Goal: Information Seeking & Learning: Check status

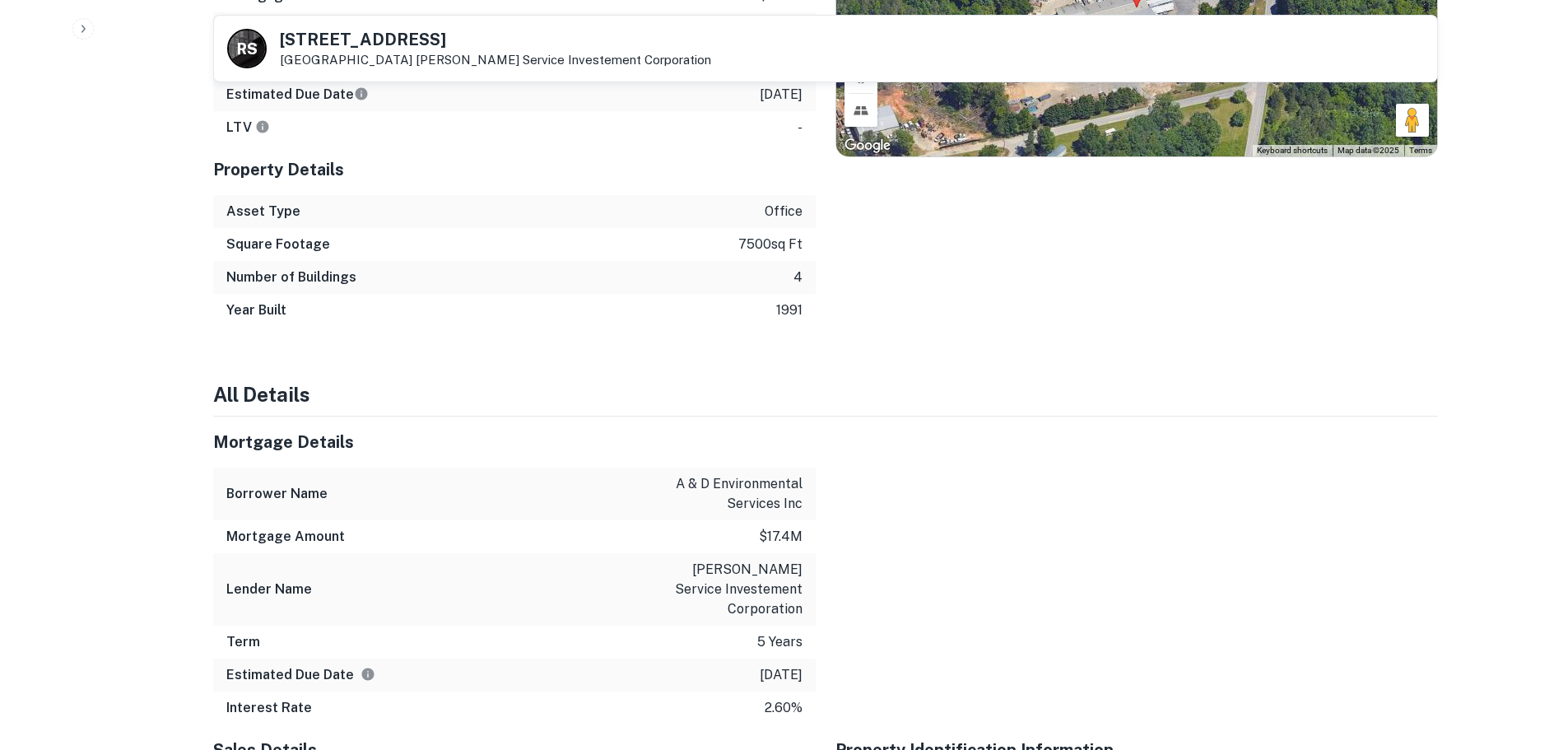
scroll to position [1318, 0]
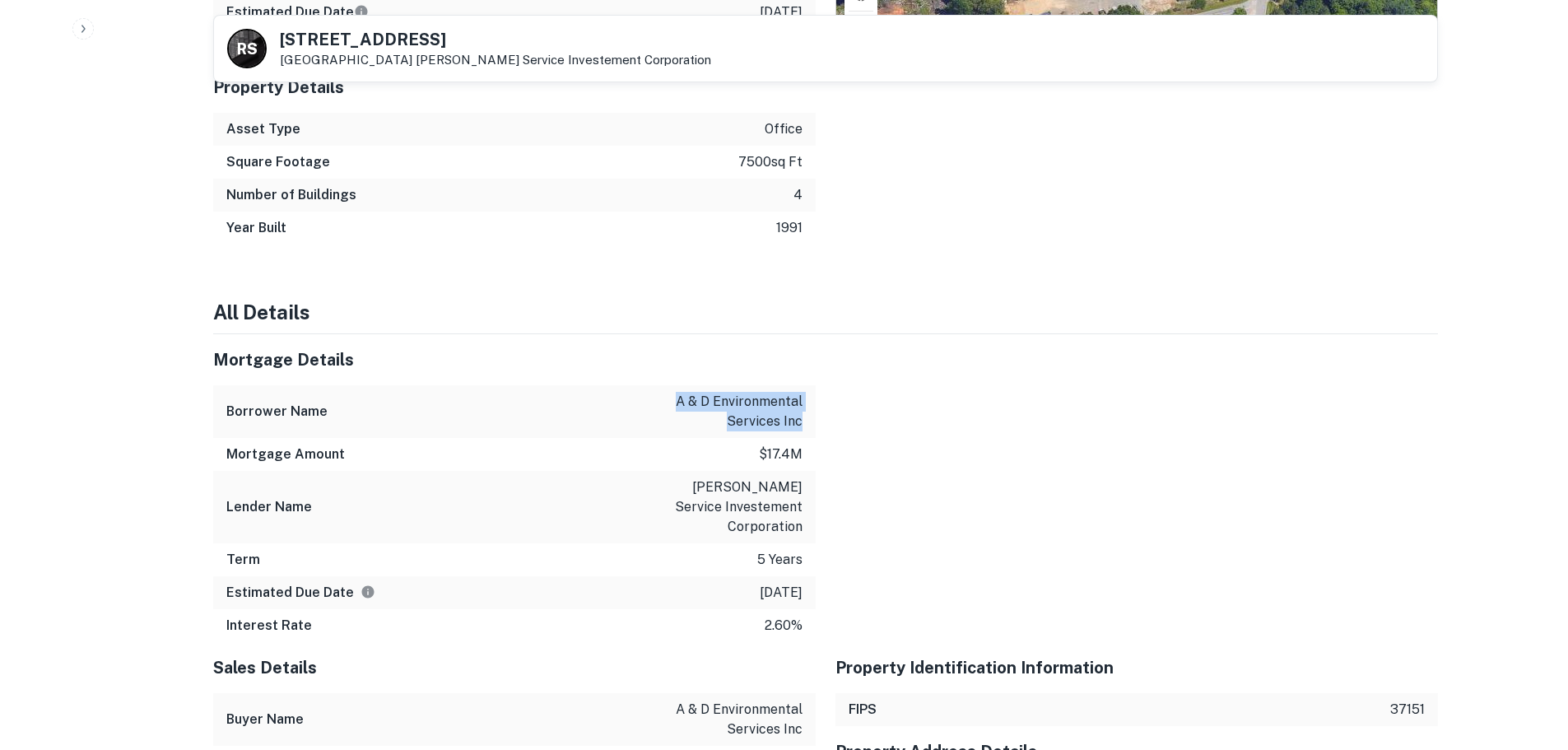
drag, startPoint x: 803, startPoint y: 399, endPoint x: 671, endPoint y: 385, distance: 132.7
click at [671, 385] on div "Borrower Name a & d environmental services inc" at bounding box center [514, 412] width 603 height 53
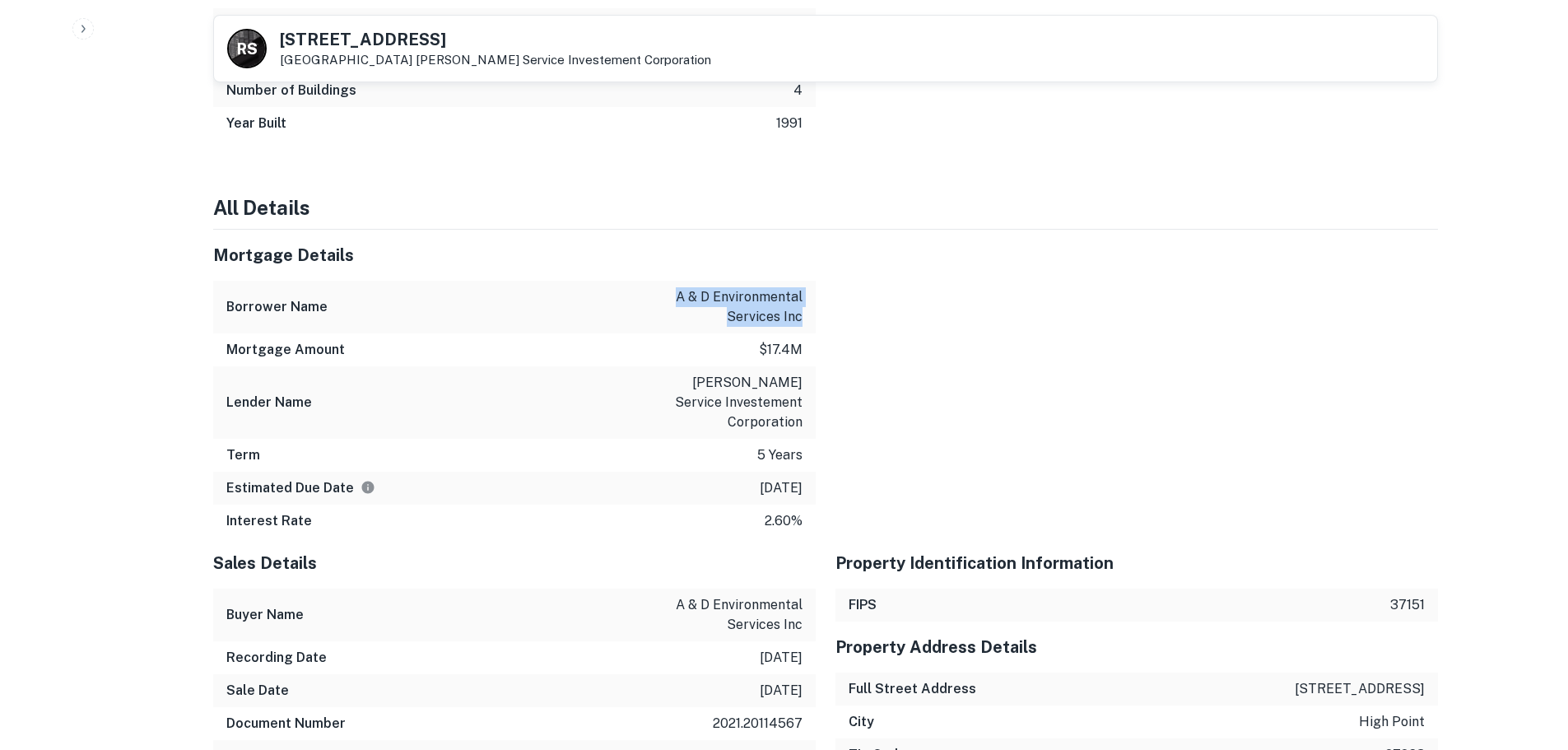
scroll to position [1482, 0]
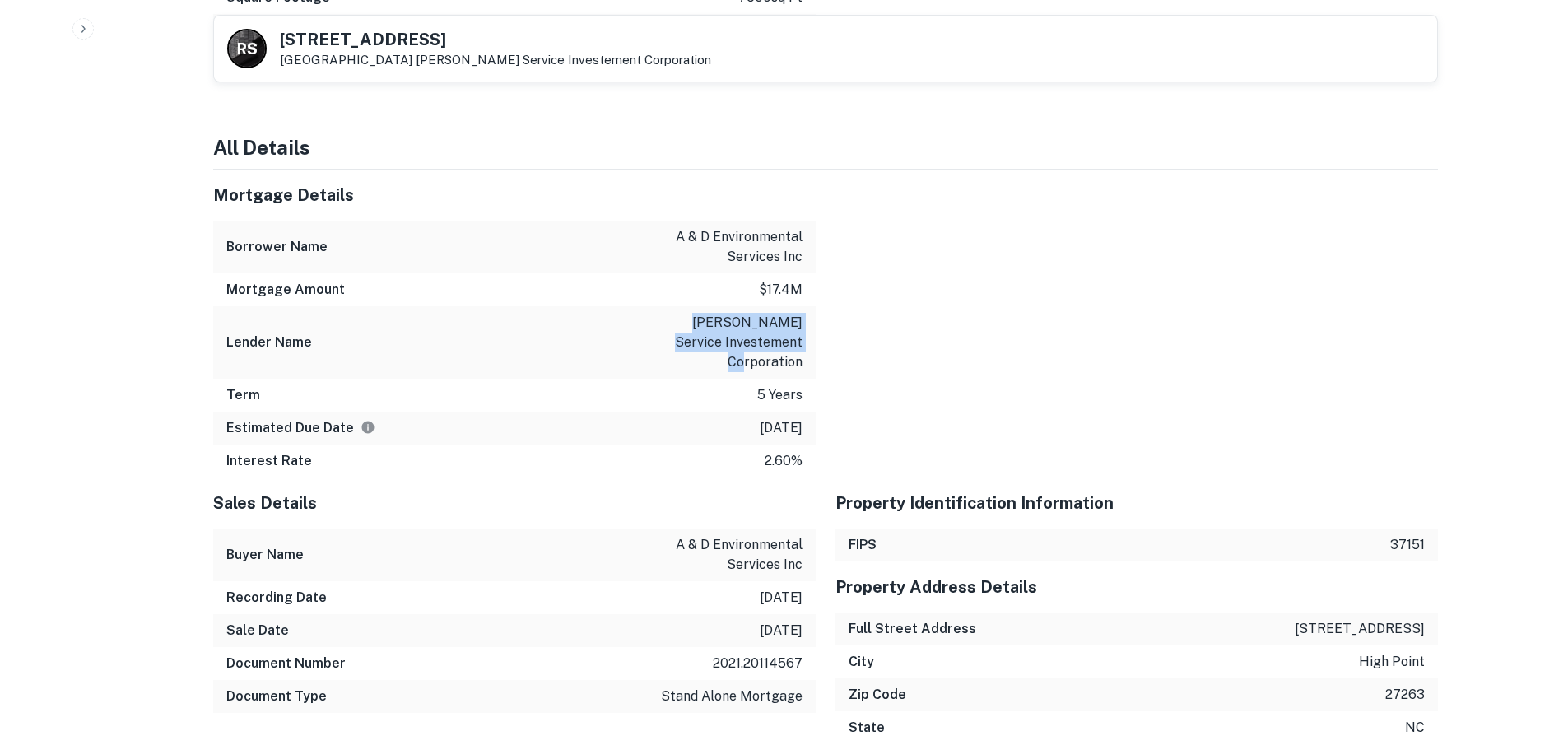
drag, startPoint x: 814, startPoint y: 345, endPoint x: 724, endPoint y: 307, distance: 97.7
click at [724, 307] on div "Lender Name [PERSON_NAME] service investement corporation" at bounding box center [514, 343] width 603 height 72
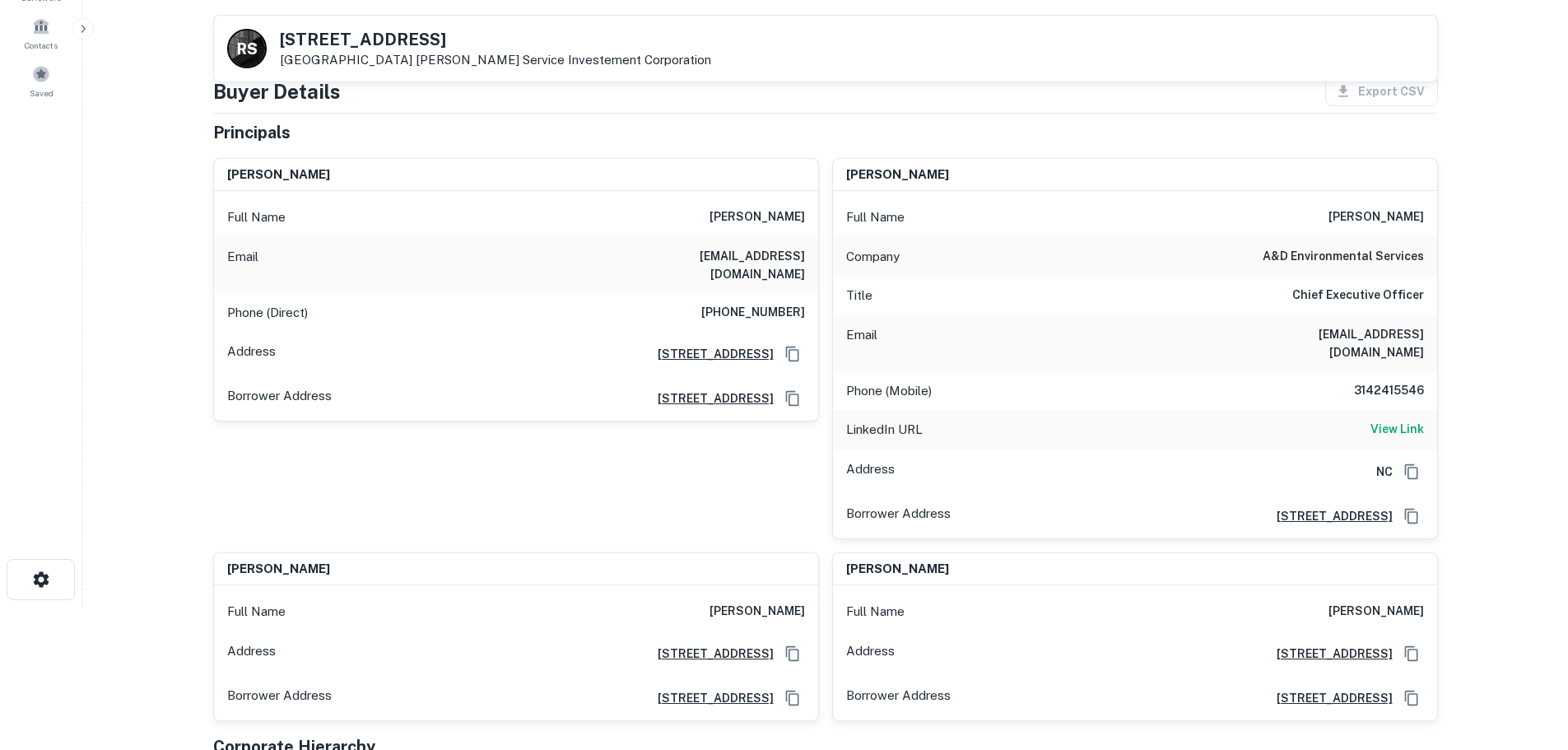
scroll to position [0, 0]
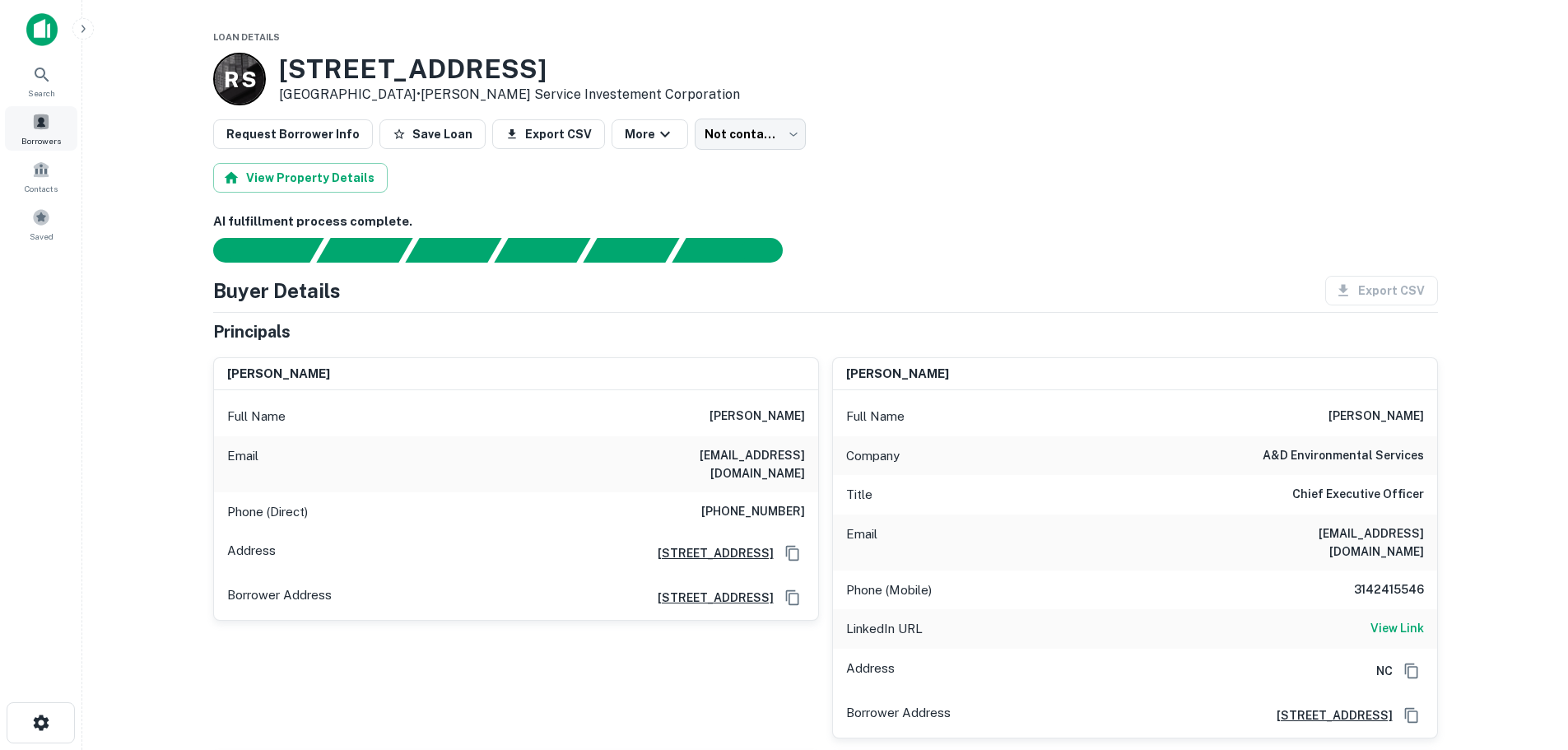
click at [33, 135] on span "Borrowers" at bounding box center [41, 140] width 40 height 13
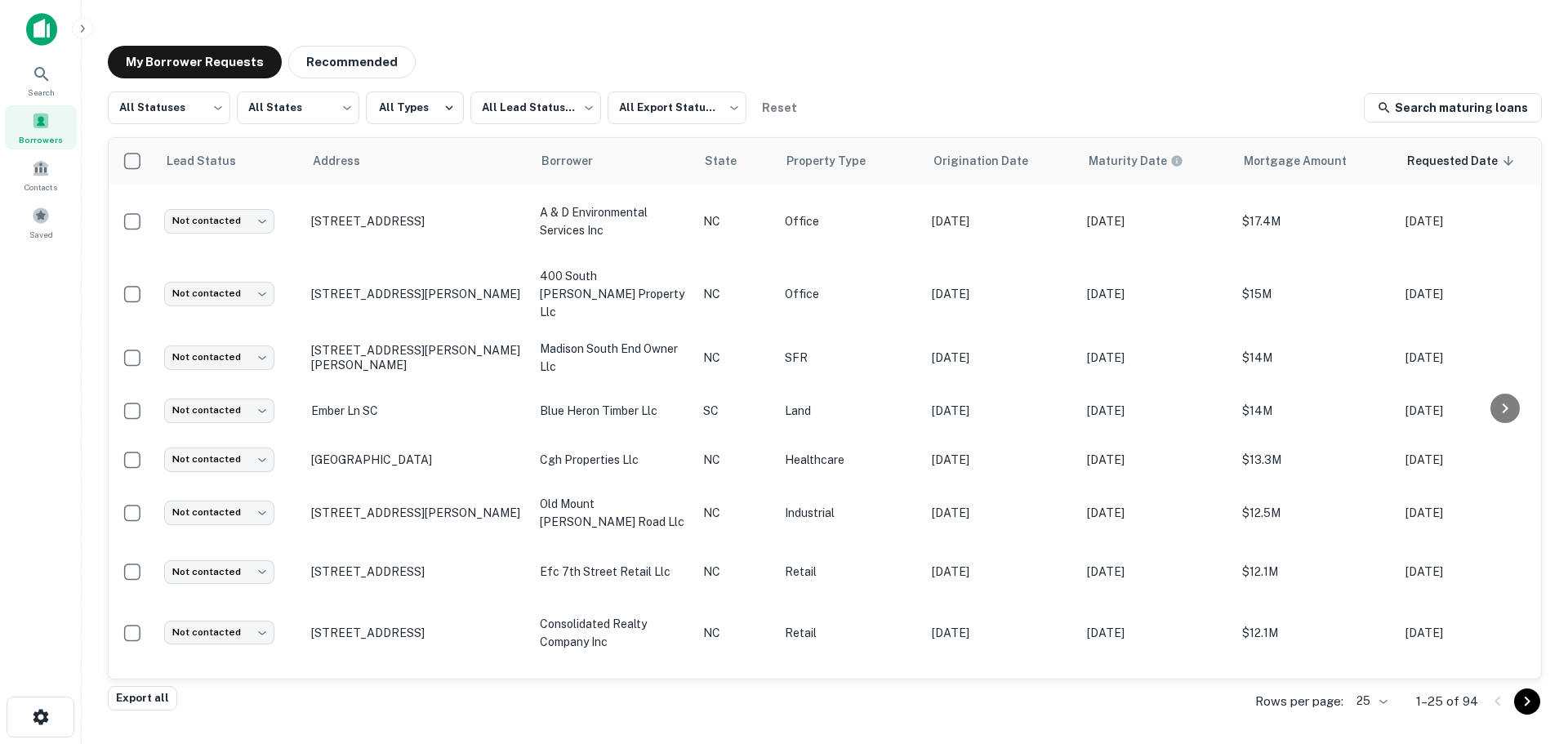
click at [479, 287] on p "112 S Tryon St Charlotte, NC 28284" at bounding box center [417, 294] width 212 height 15
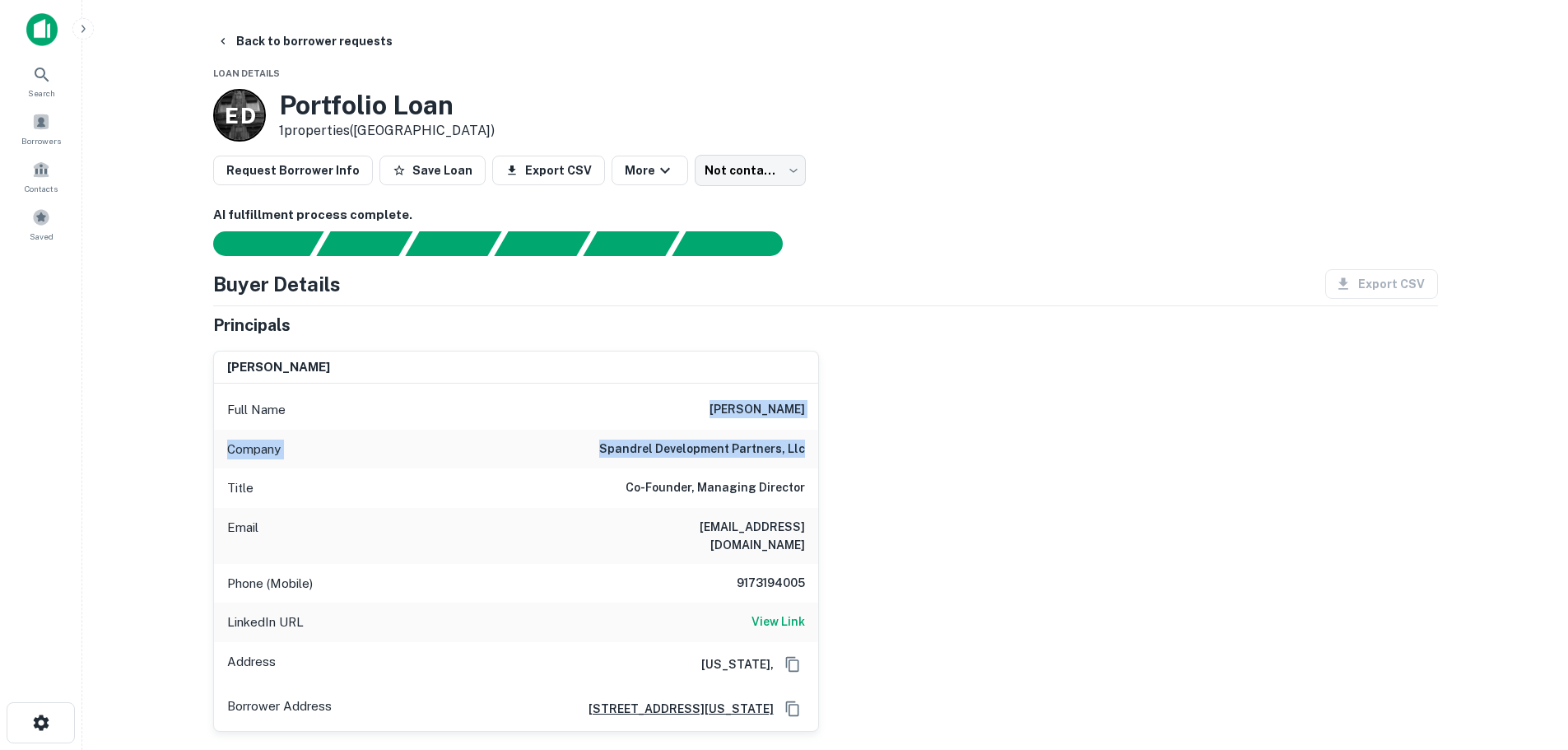
drag, startPoint x: 824, startPoint y: 451, endPoint x: 709, endPoint y: 408, distance: 122.8
click at [709, 408] on div "emanuel neuman Full Name emanuel neuman Company spandrel development partners, …" at bounding box center [818, 535] width 1238 height 395
click at [230, 33] on button "Back to borrower requests" at bounding box center [304, 41] width 189 height 30
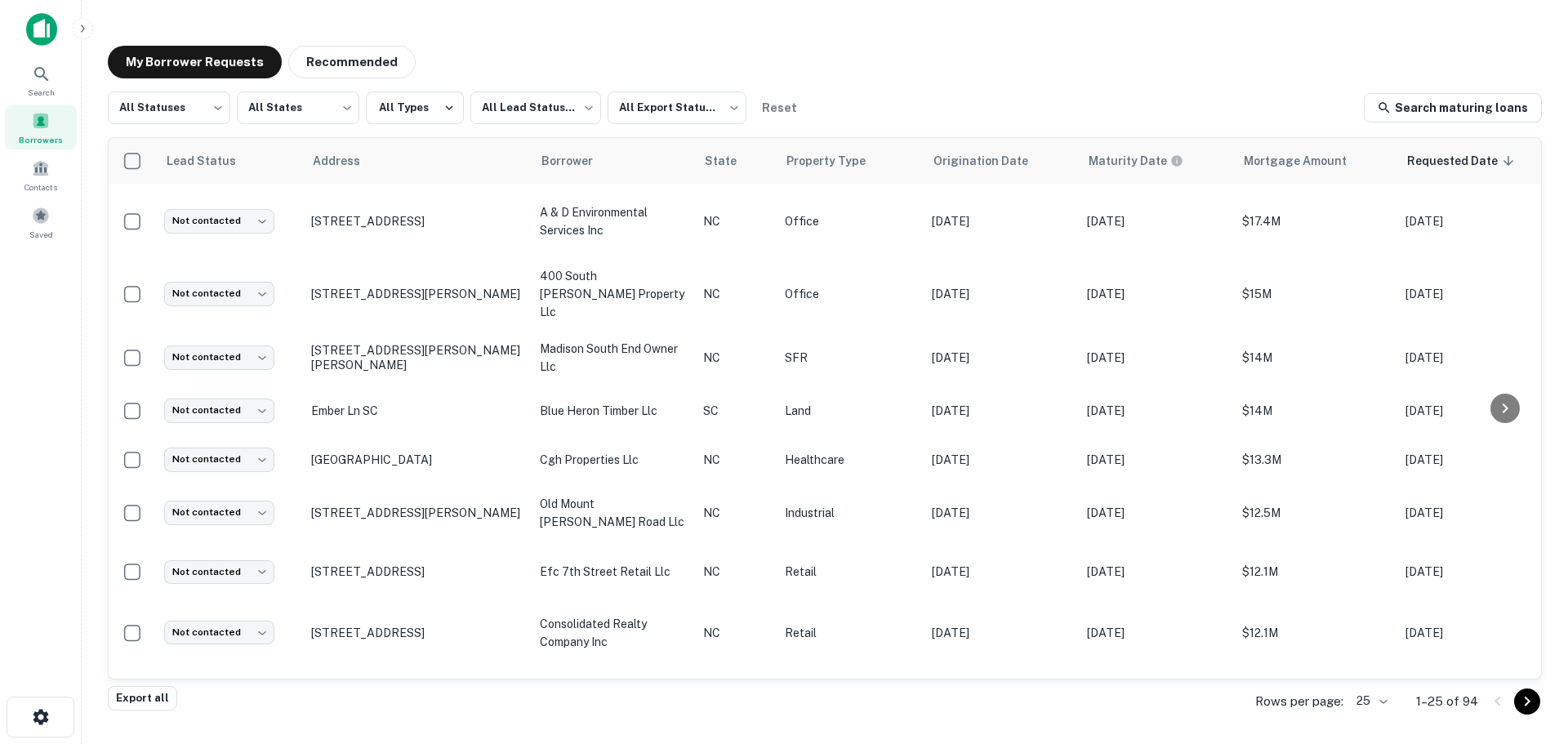
drag, startPoint x: 305, startPoint y: 288, endPoint x: 499, endPoint y: 289, distance: 194.0
click at [499, 289] on td "112 S Tryon St Charlotte, NC 28284" at bounding box center [418, 294] width 229 height 70
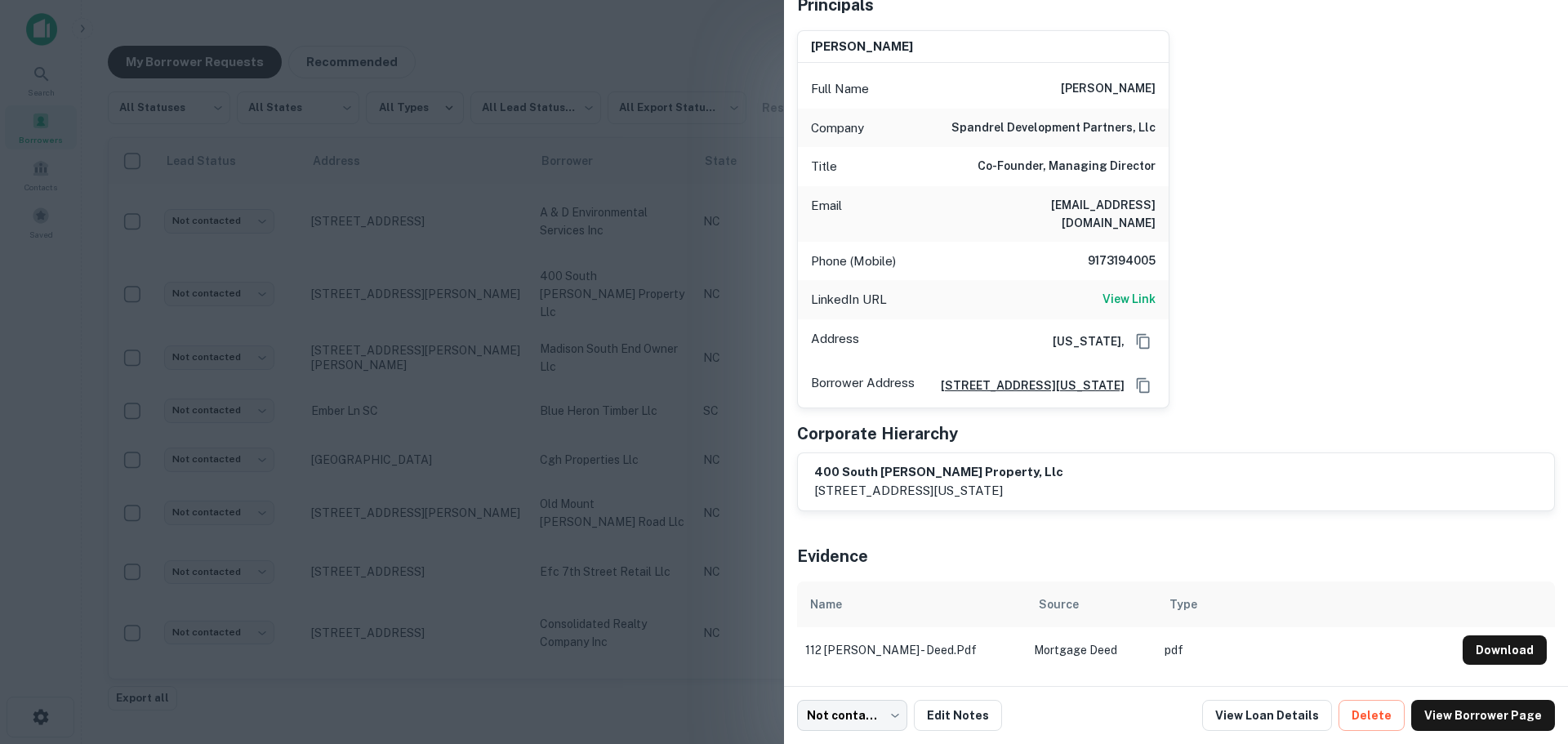
scroll to position [154, 0]
drag, startPoint x: 1002, startPoint y: 471, endPoint x: 829, endPoint y: 478, distance: 173.1
click at [829, 478] on h6 "400 south tryon property, llc" at bounding box center [939, 472] width 249 height 18
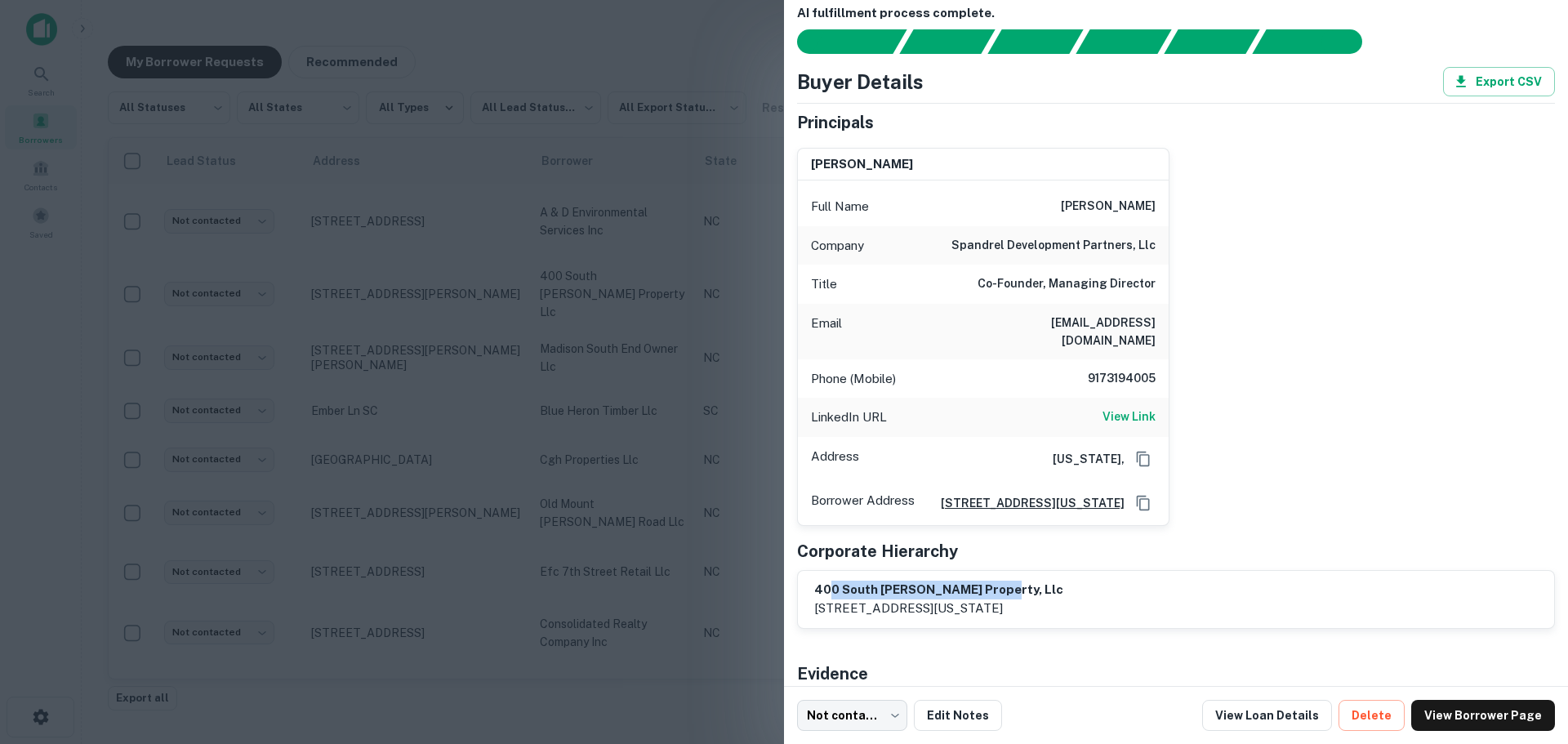
scroll to position [0, 0]
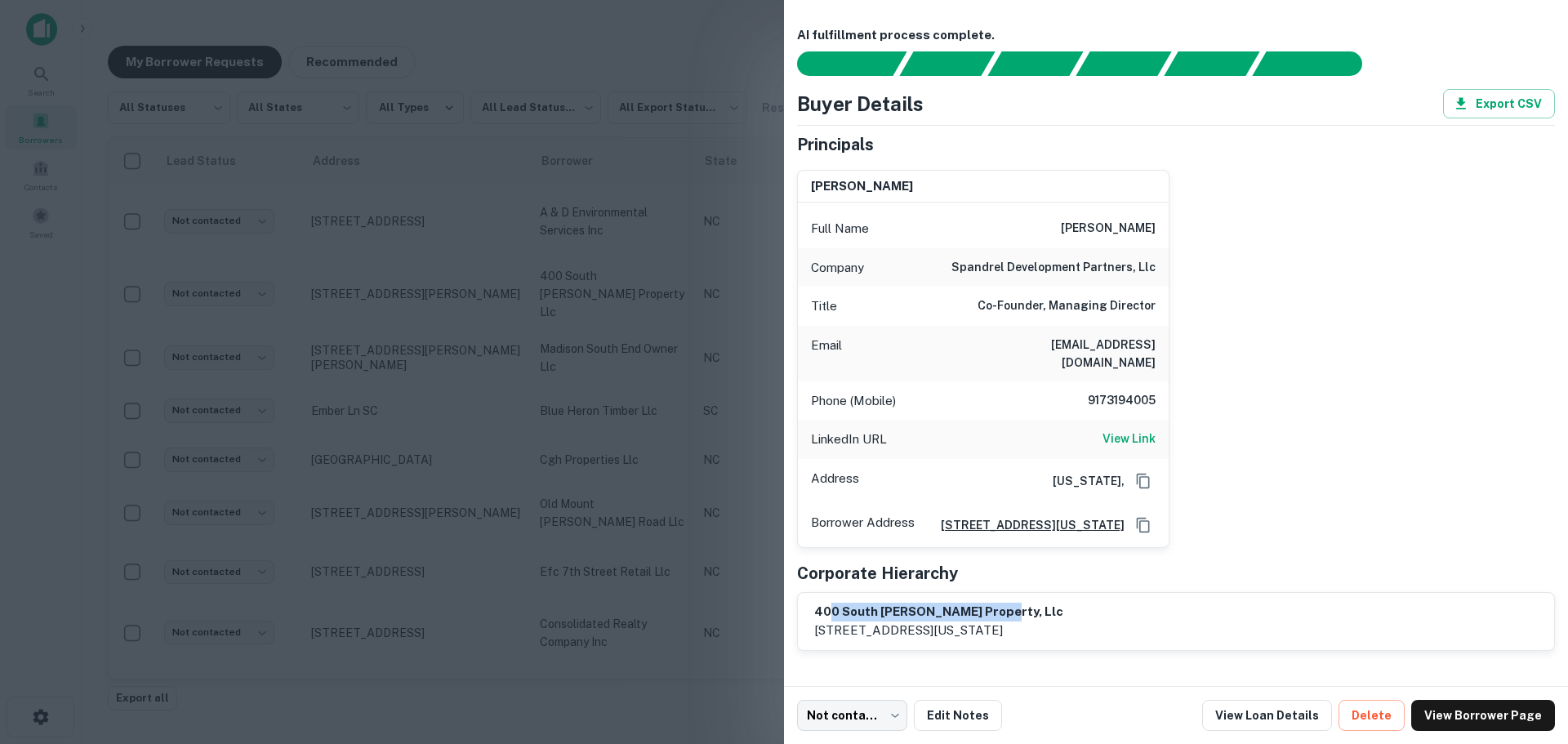
click at [702, 59] on div at bounding box center [784, 372] width 1568 height 744
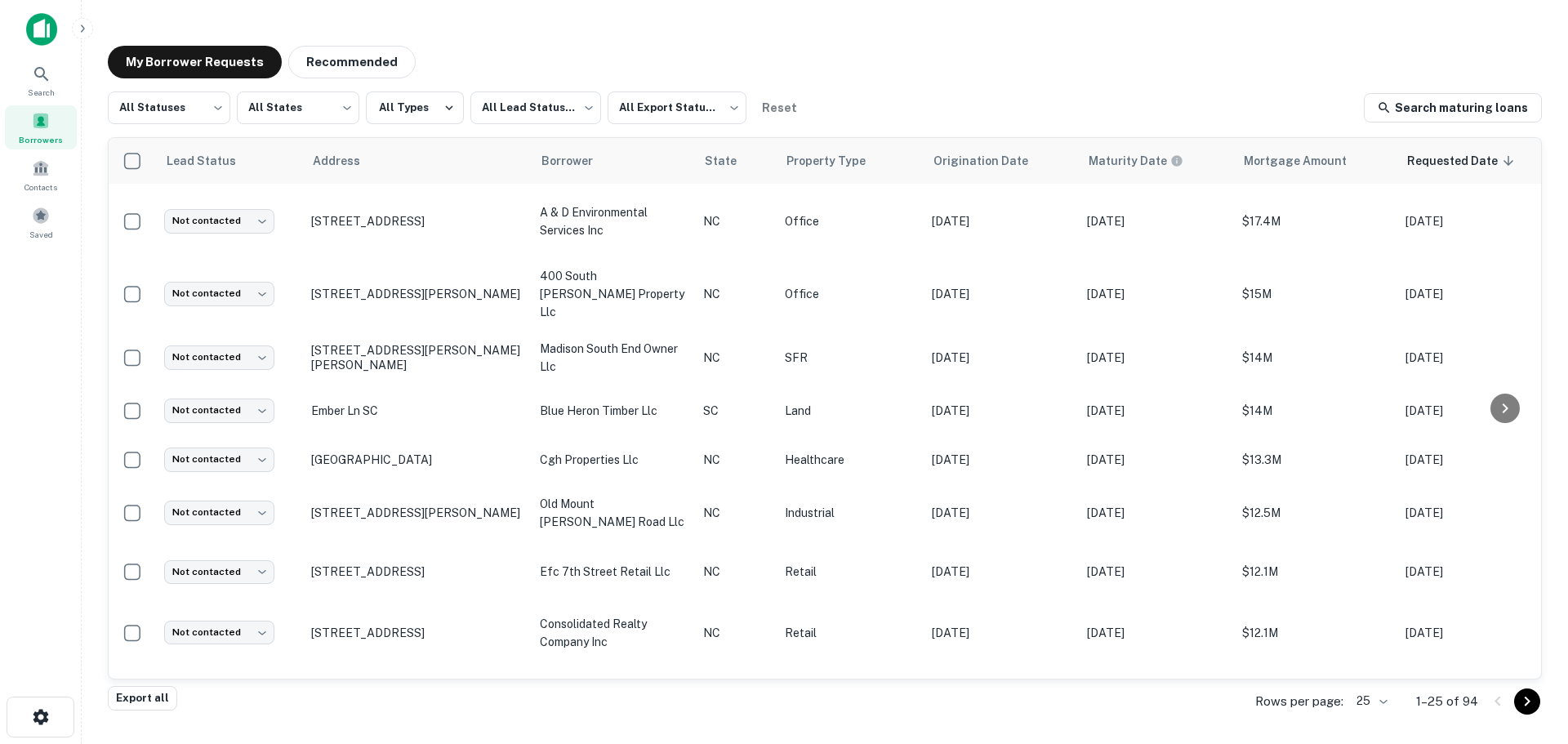
drag, startPoint x: 295, startPoint y: 282, endPoint x: 498, endPoint y: 287, distance: 203.1
click at [498, 287] on tr "Not contacted **** ​ 112 S Tryon St Charlotte, NC 28284 400 south tryon propert…" at bounding box center [1012, 294] width 1807 height 70
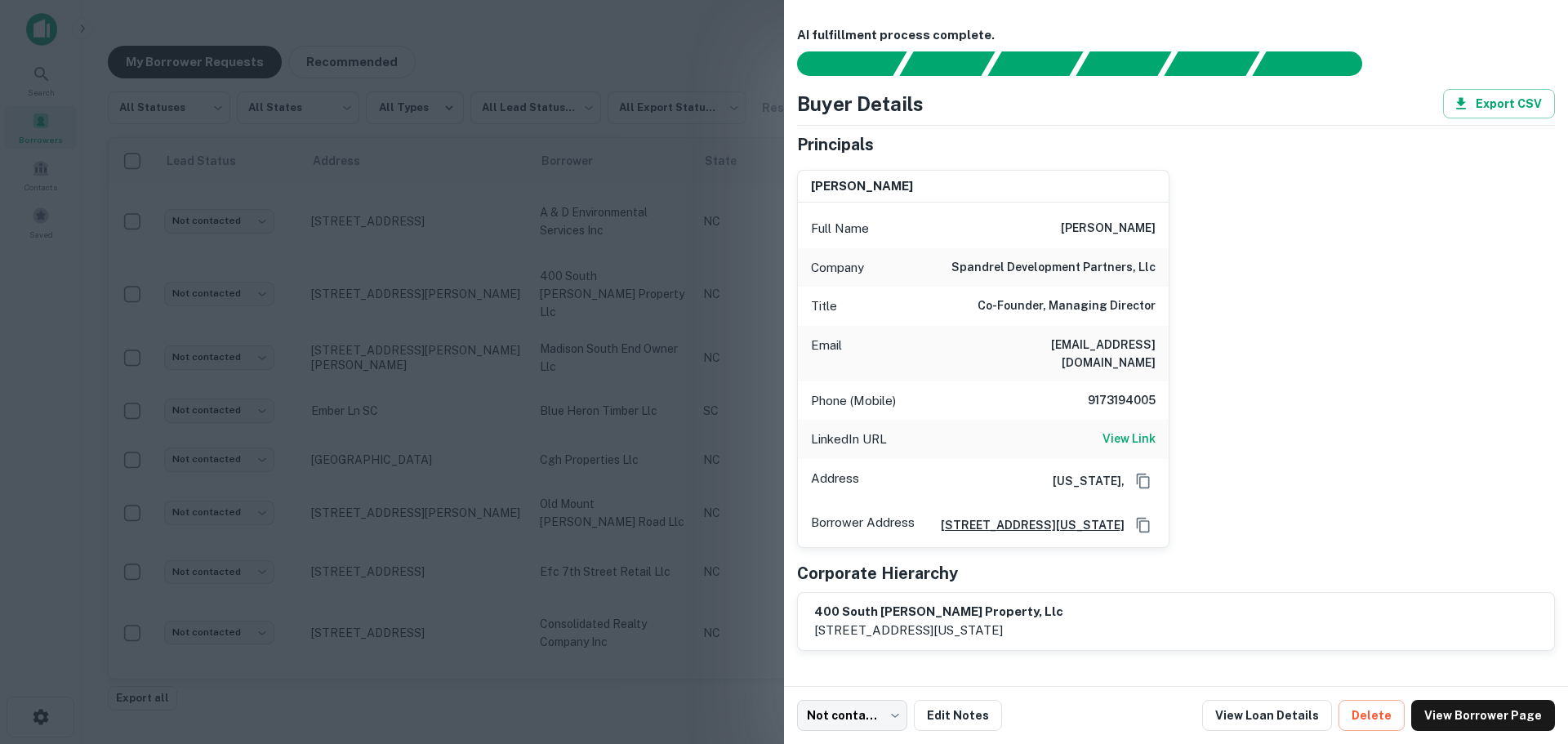
drag, startPoint x: 482, startPoint y: 287, endPoint x: 441, endPoint y: 260, distance: 49.1
click at [441, 260] on div at bounding box center [784, 372] width 1568 height 744
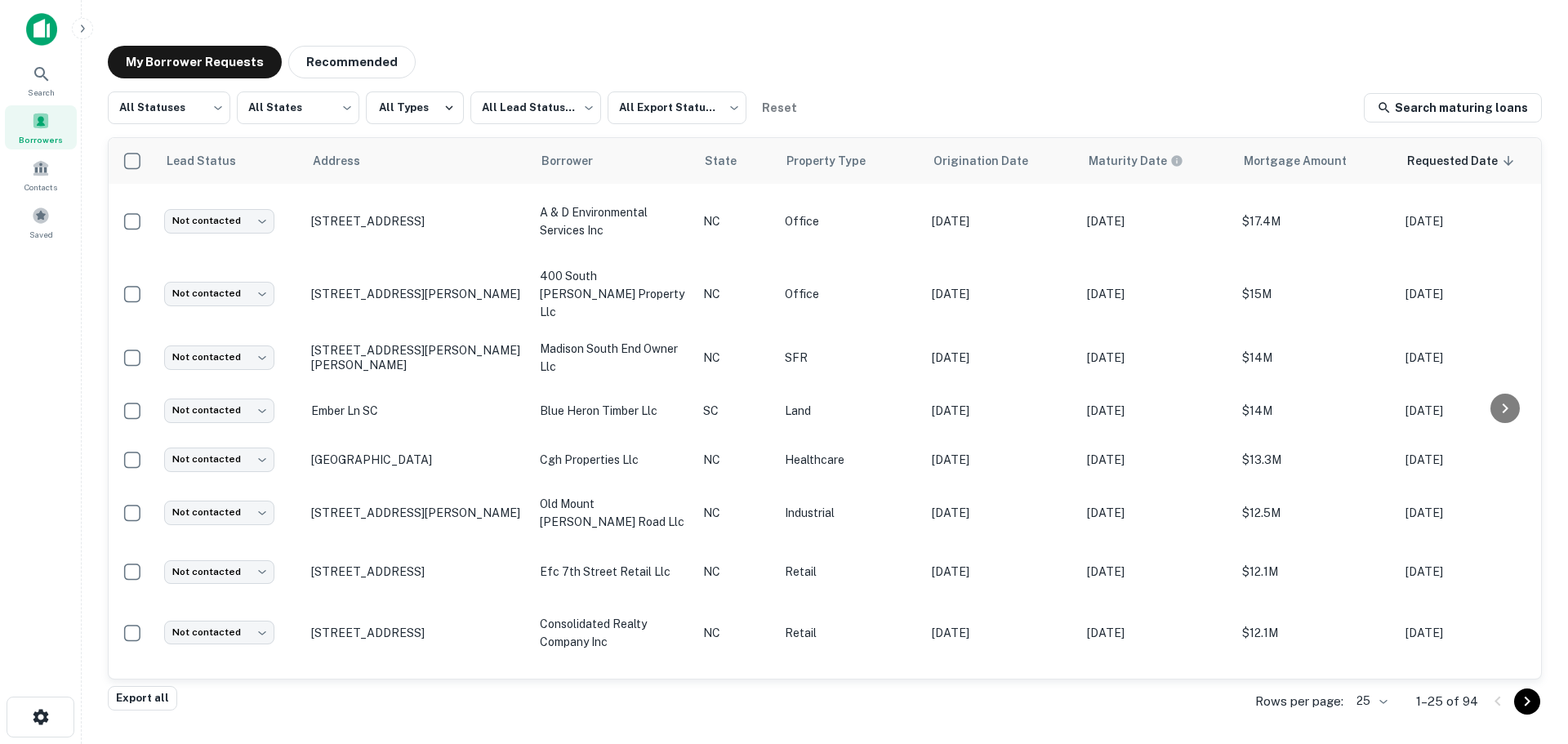
click at [414, 343] on p "335 E Peterson Dr Charlotte, NC 28217" at bounding box center [417, 358] width 212 height 30
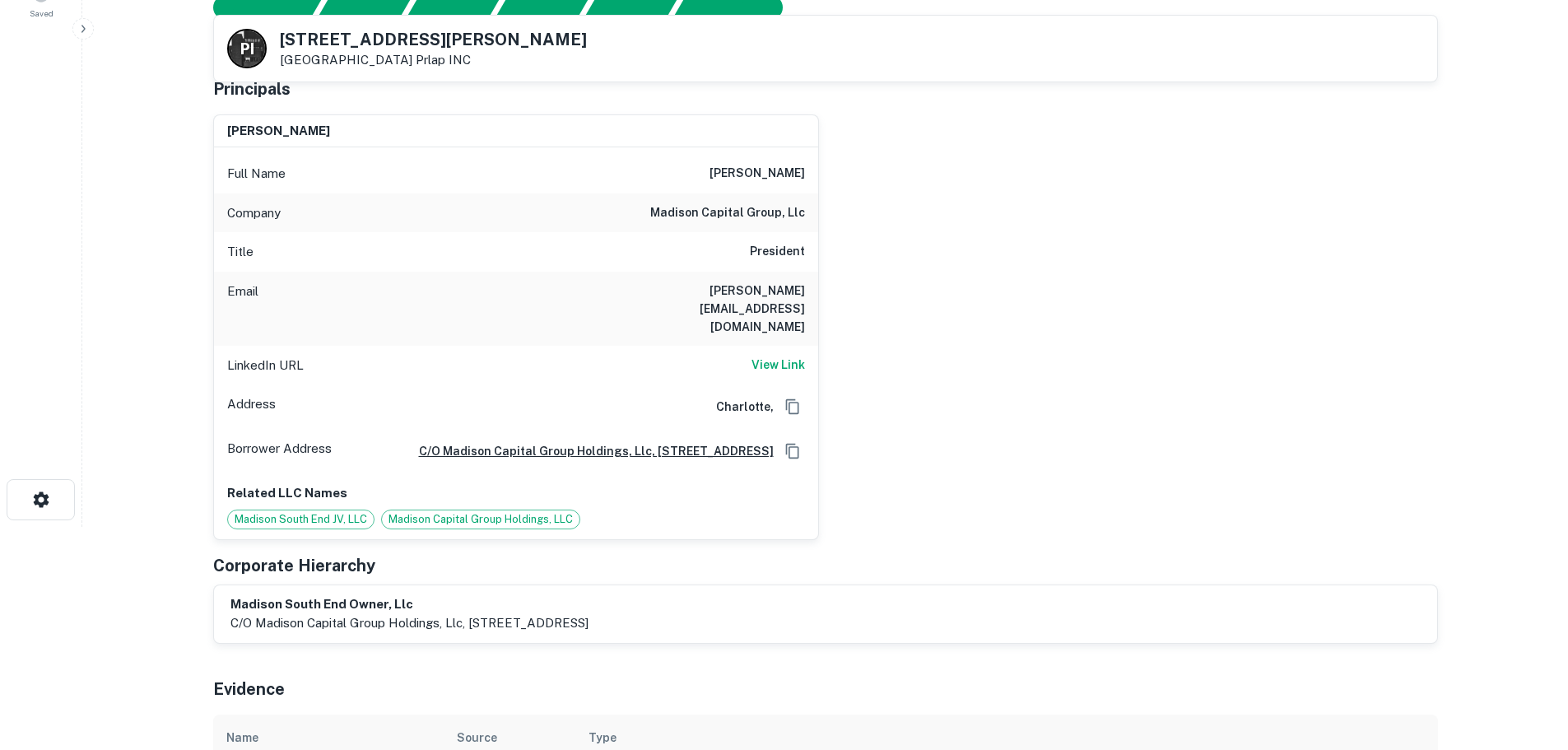
scroll to position [494, 0]
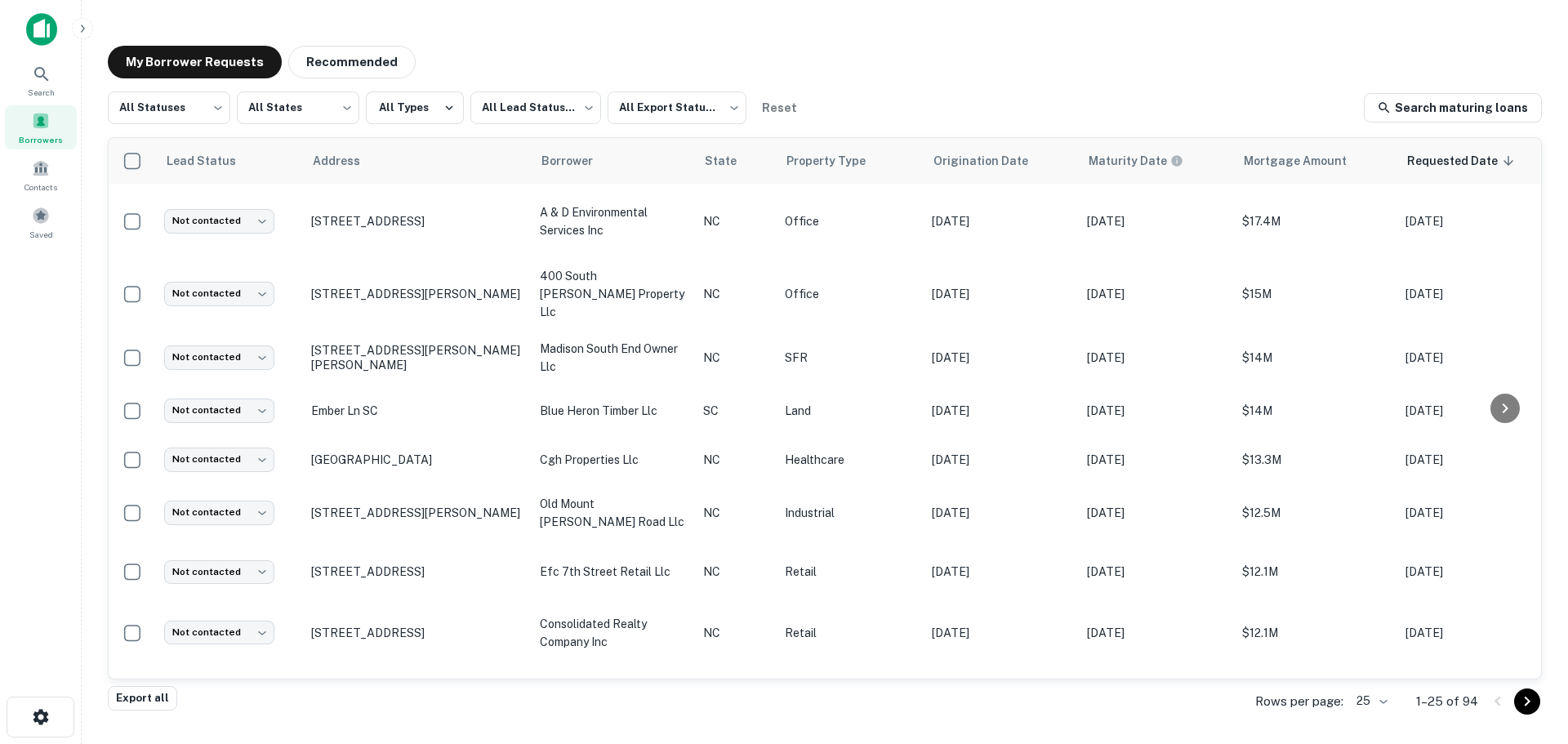
click at [261, 282] on body "Search Borrowers Contacts Saved My Borrower Requests Recommended All Statuses *…" at bounding box center [784, 372] width 1568 height 744
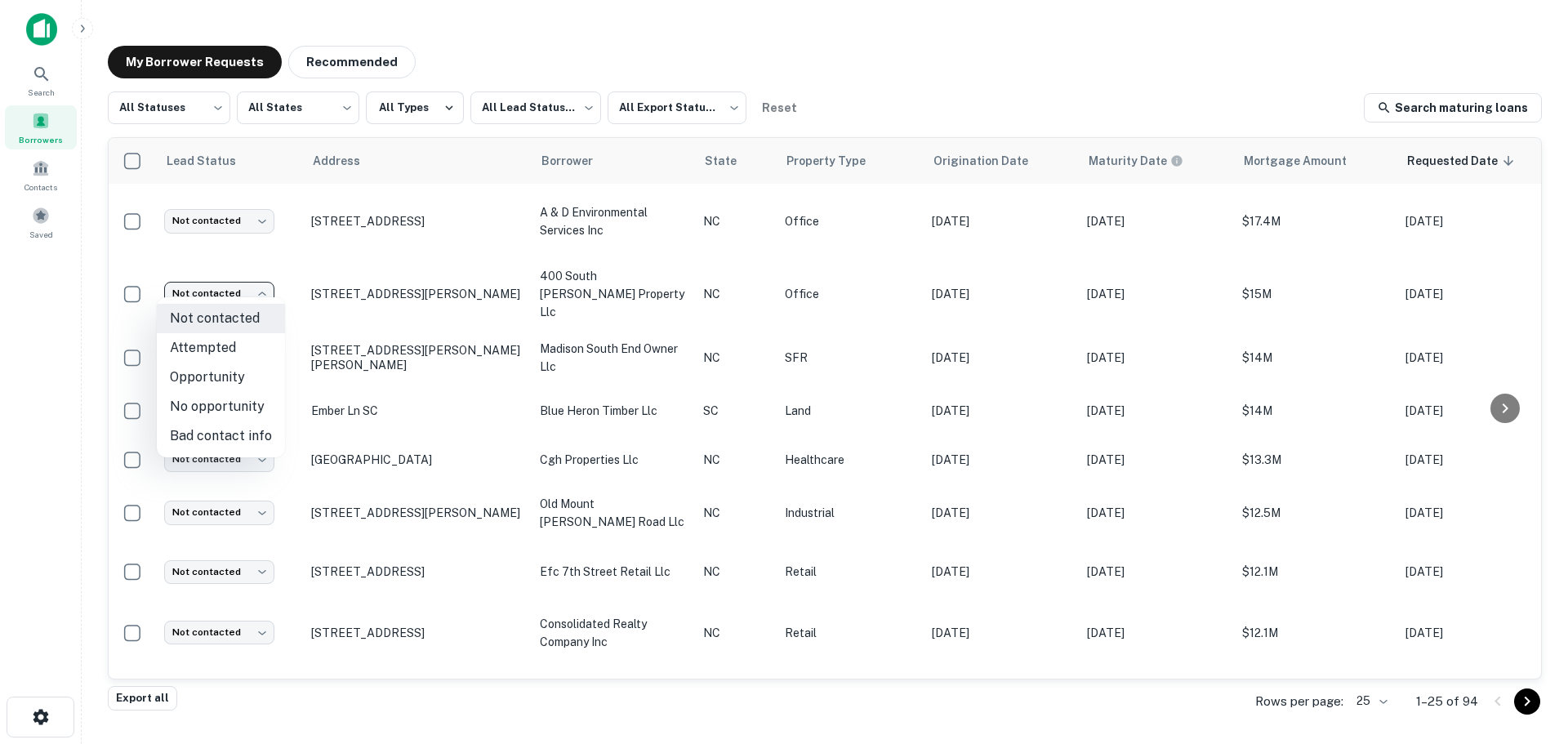
click at [31, 369] on div at bounding box center [784, 372] width 1568 height 744
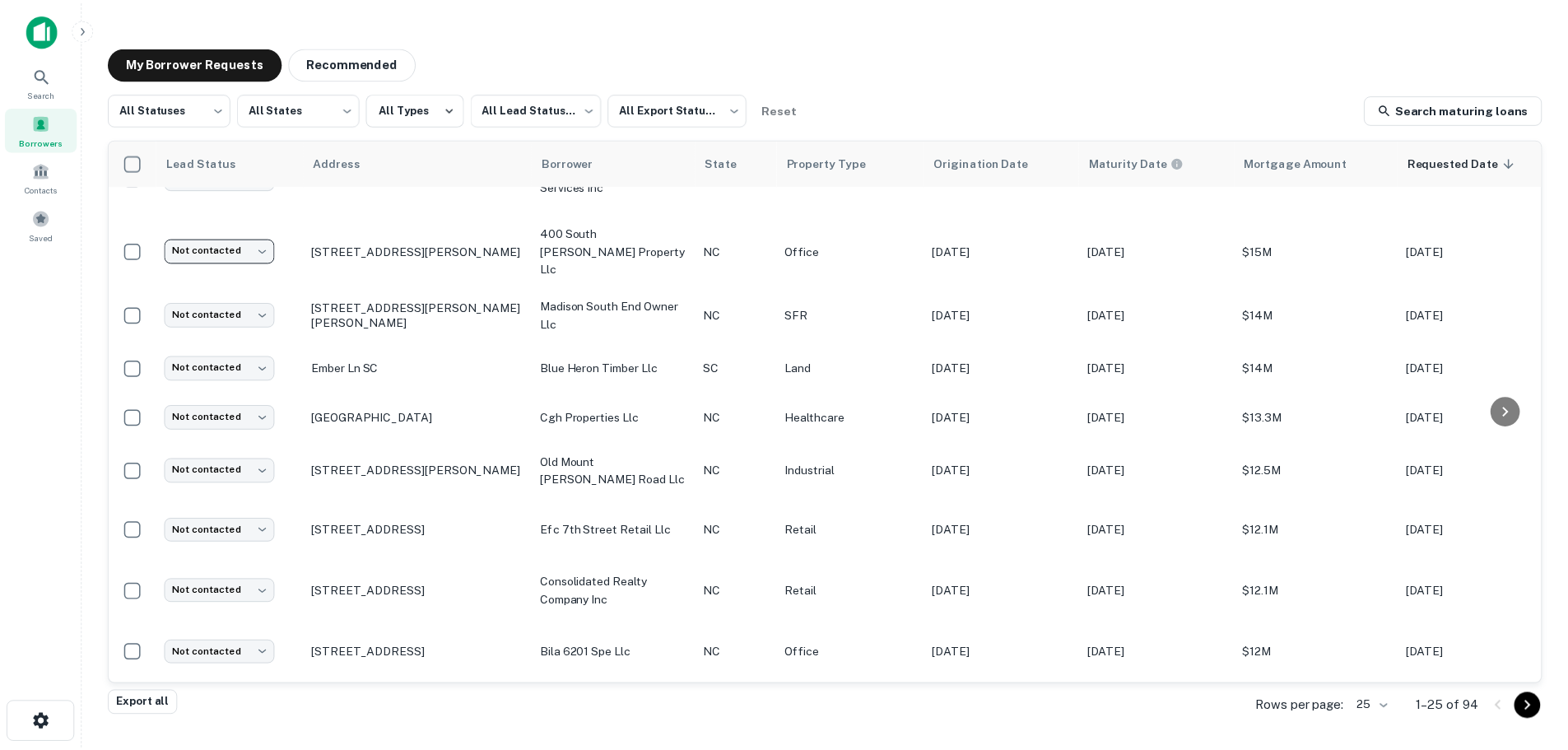
scroll to position [82, 0]
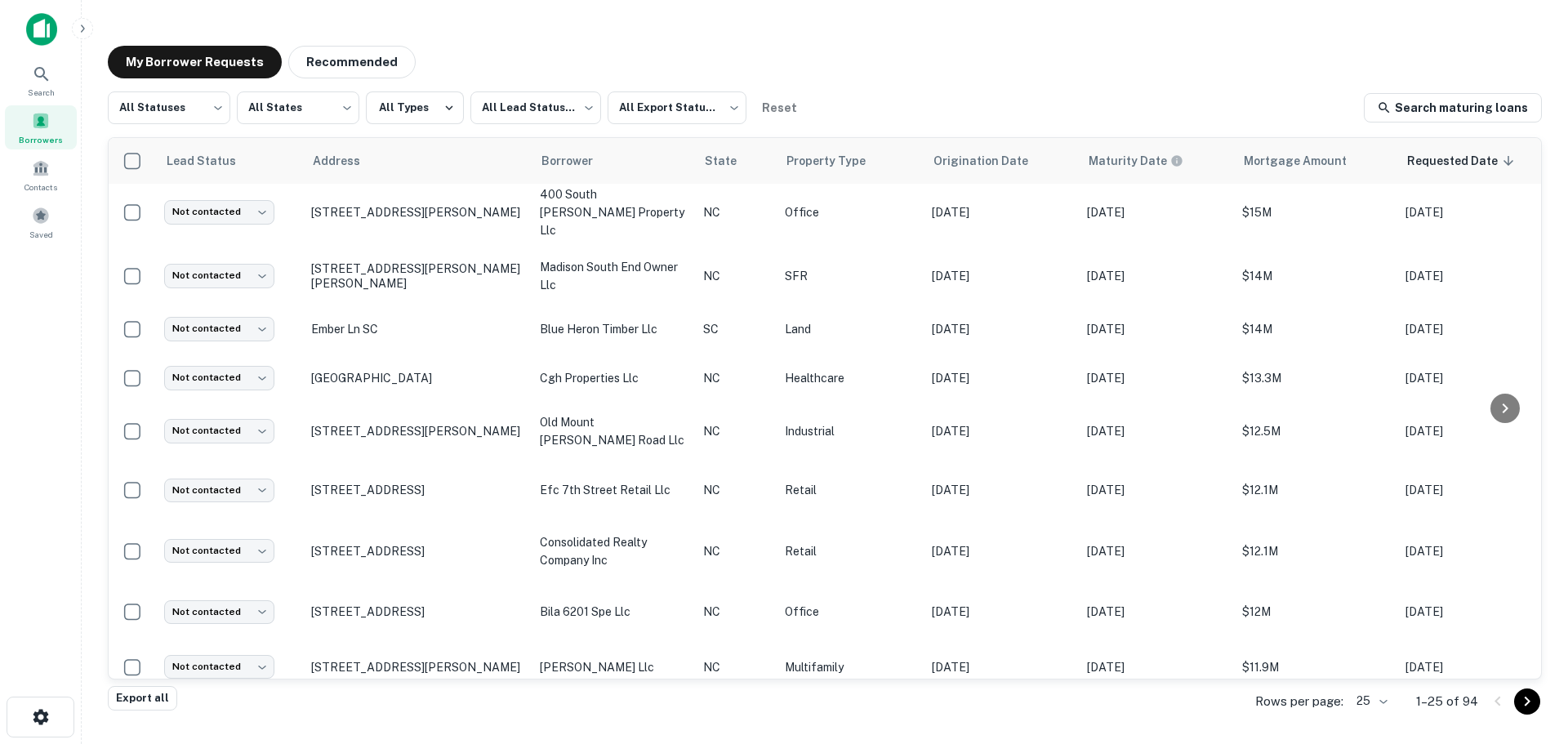
click at [382, 424] on p "5916 Old Mount Holly Rd Charlotte, NC 28208" at bounding box center [417, 431] width 212 height 15
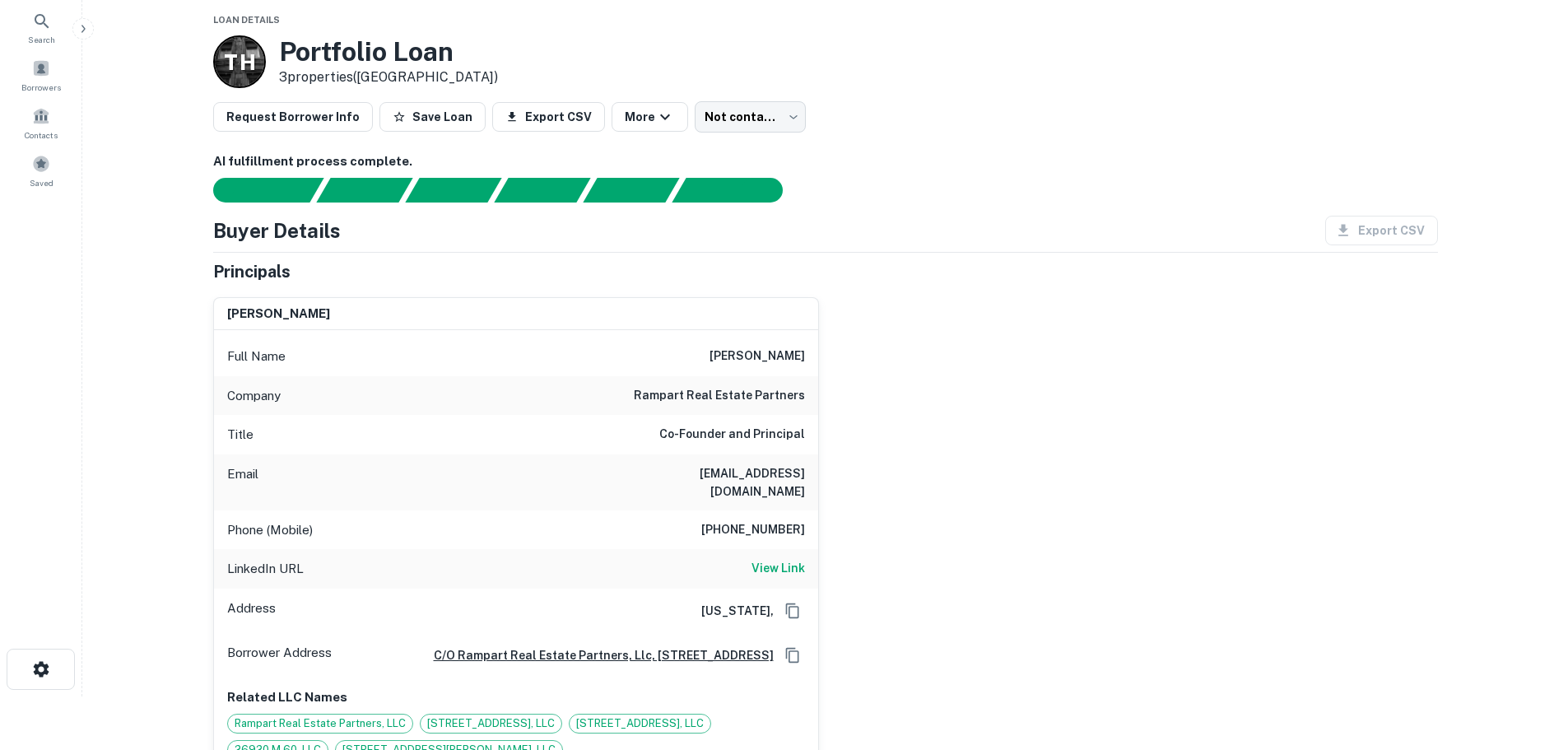
scroll to position [82, 0]
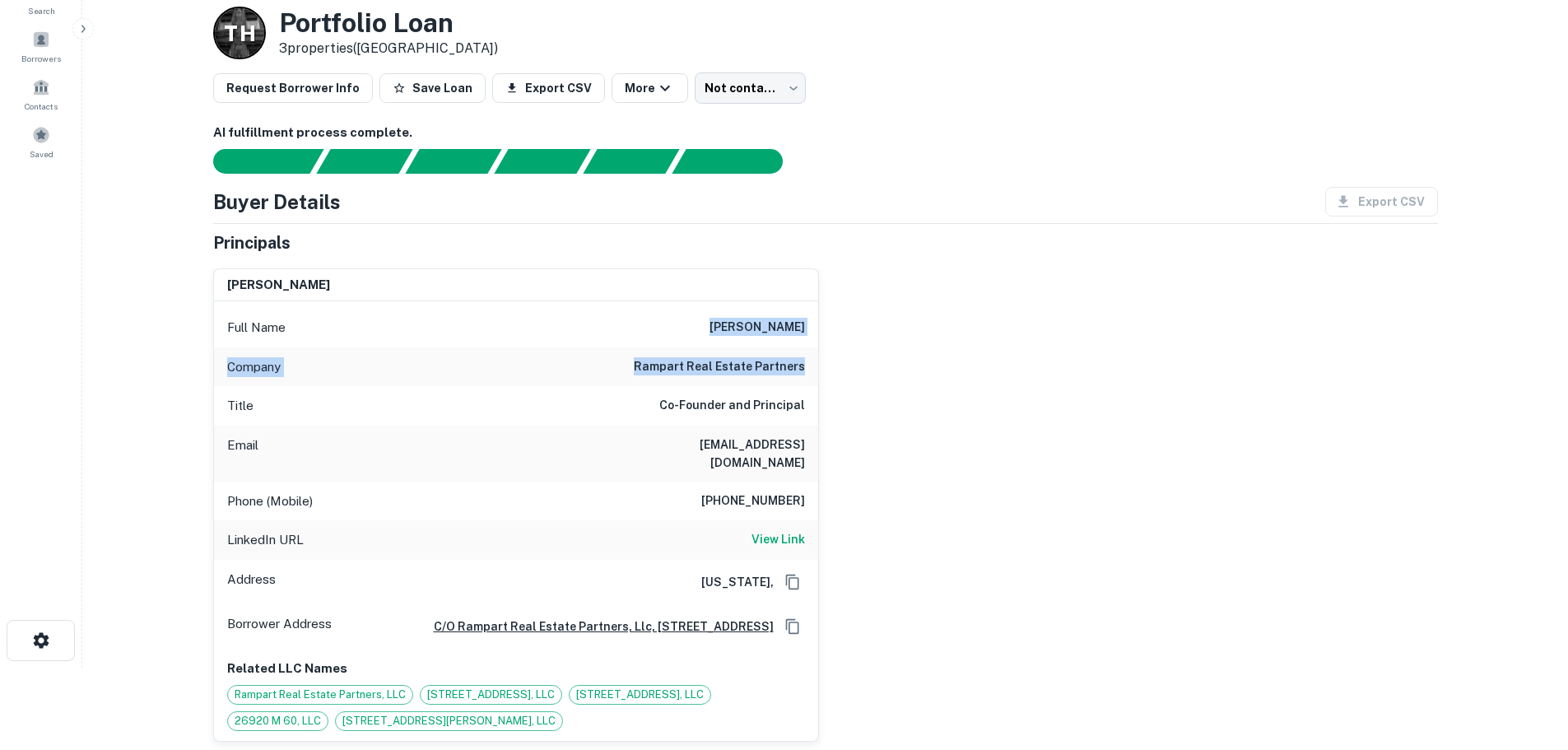
drag, startPoint x: 814, startPoint y: 363, endPoint x: 740, endPoint y: 320, distance: 85.6
click at [740, 320] on div "Full Name ryan gofus Company rampart real estate partners Title Co-Founder and …" at bounding box center [516, 521] width 604 height 439
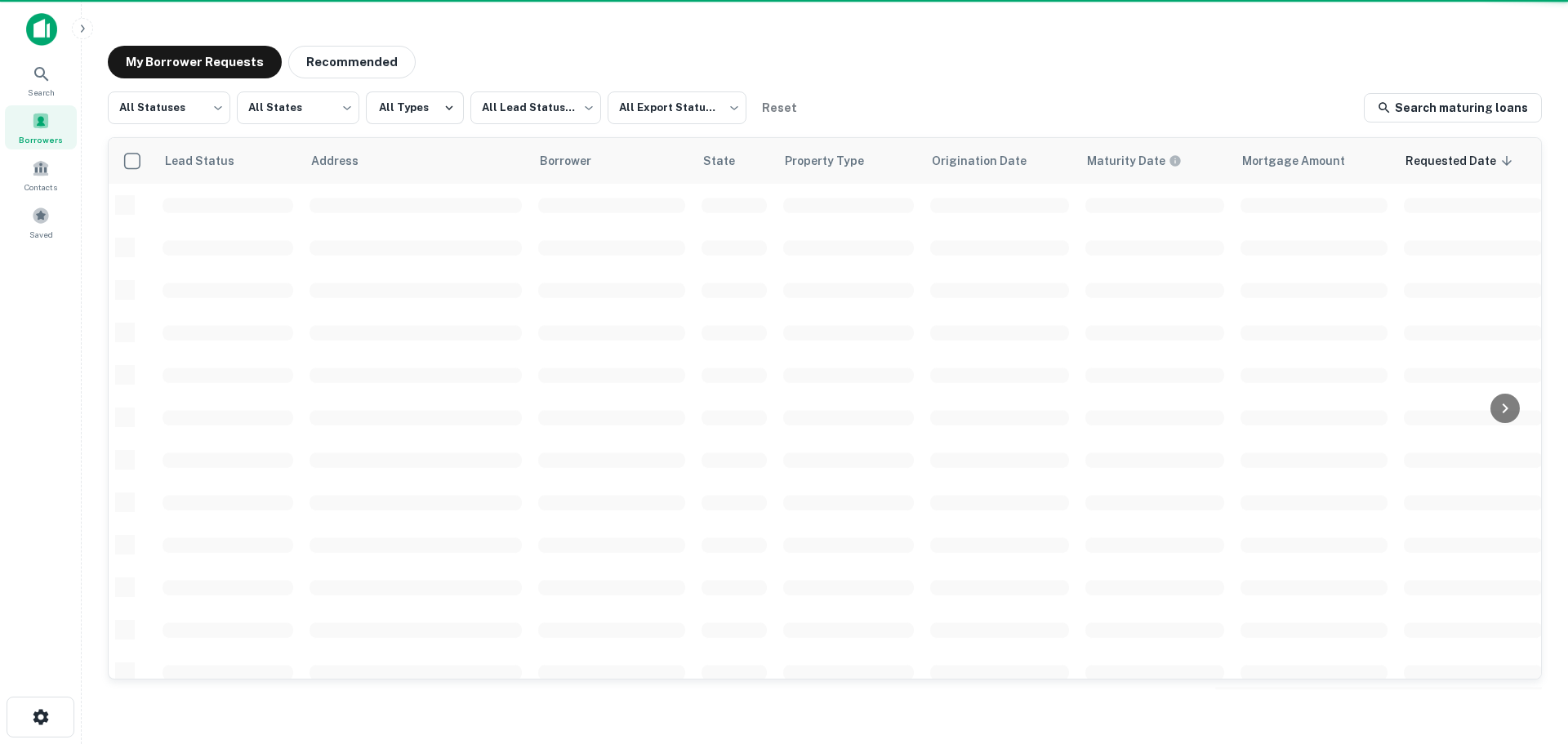
scroll to position [81, 0]
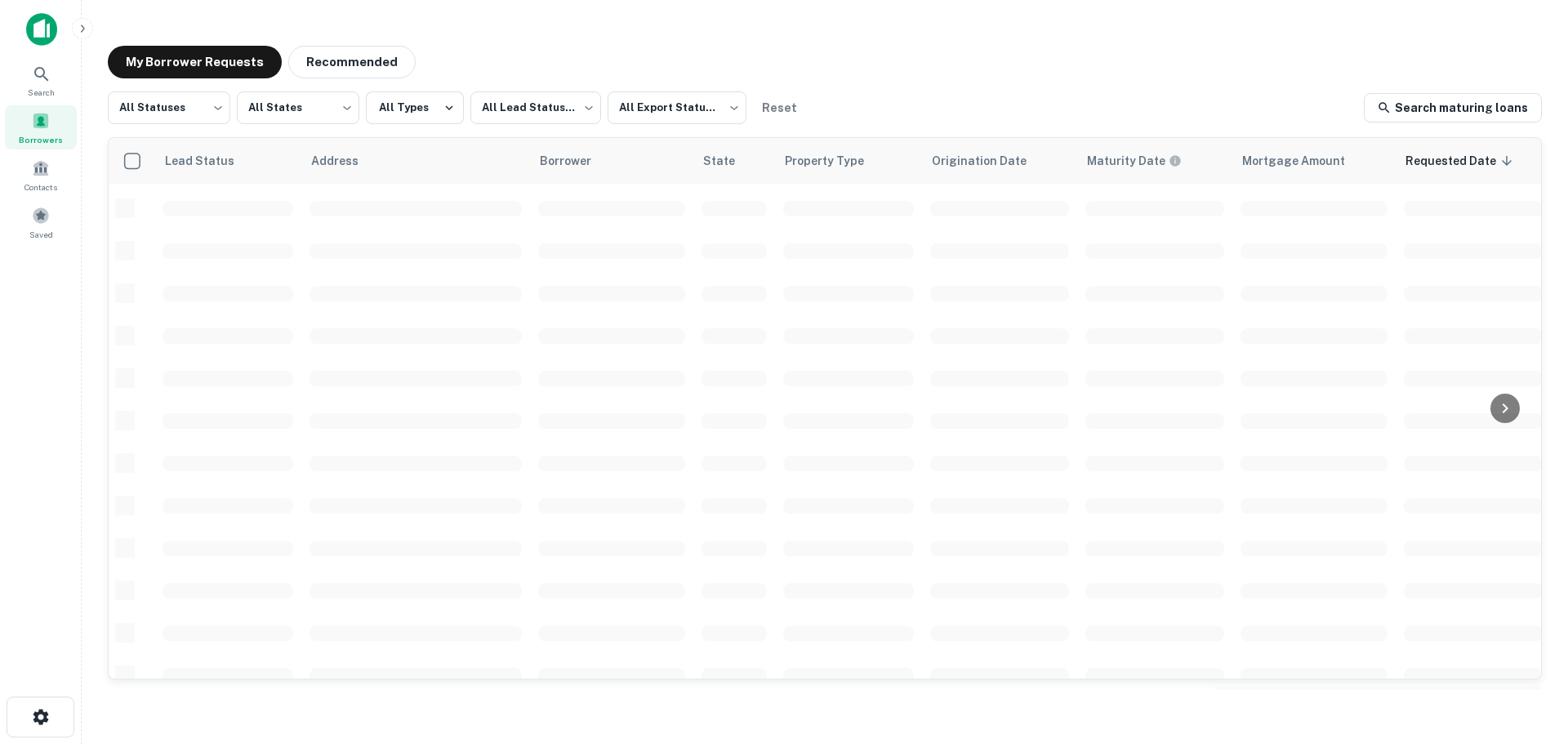
click at [52, 117] on div "Borrowers" at bounding box center [41, 128] width 72 height 44
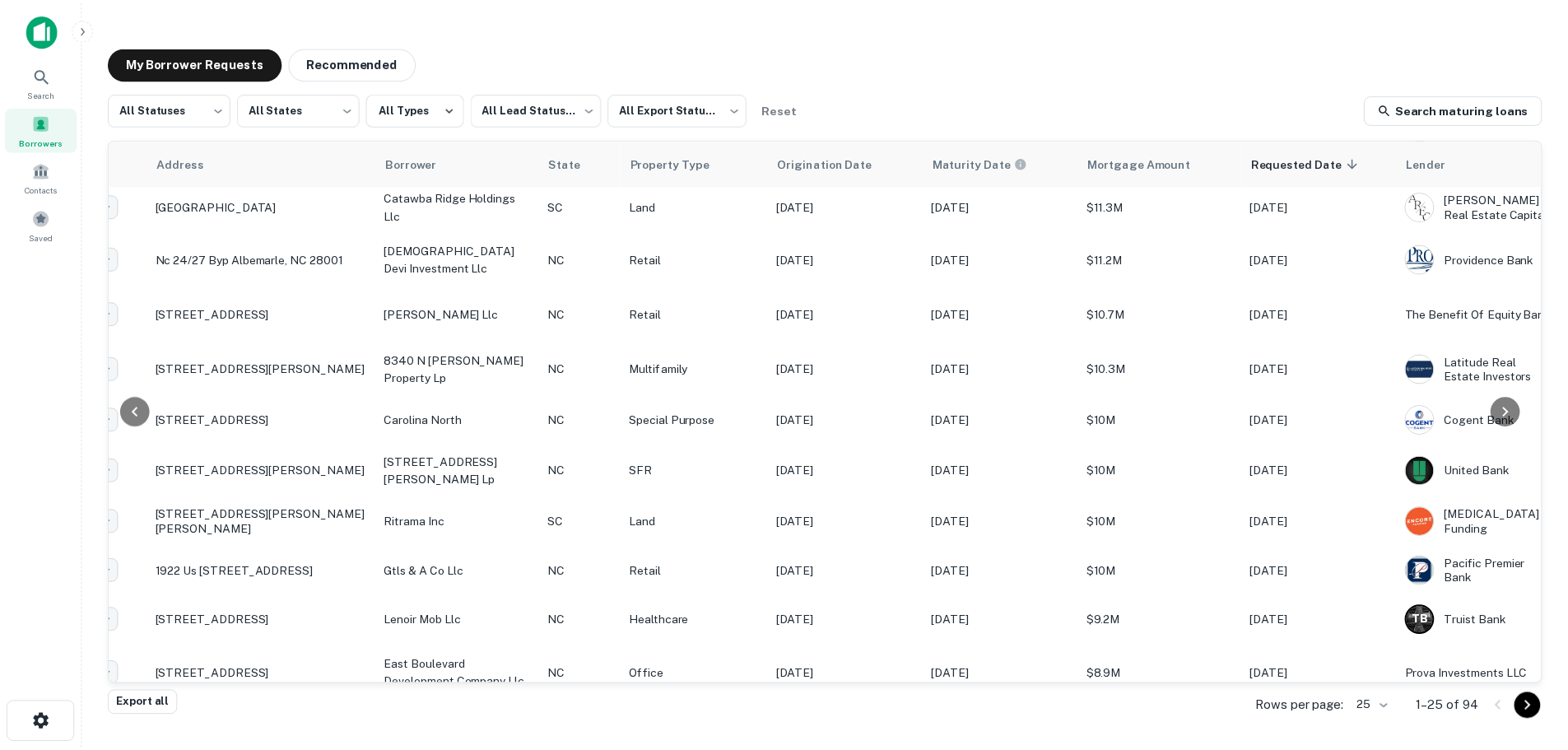
scroll to position [858, 0]
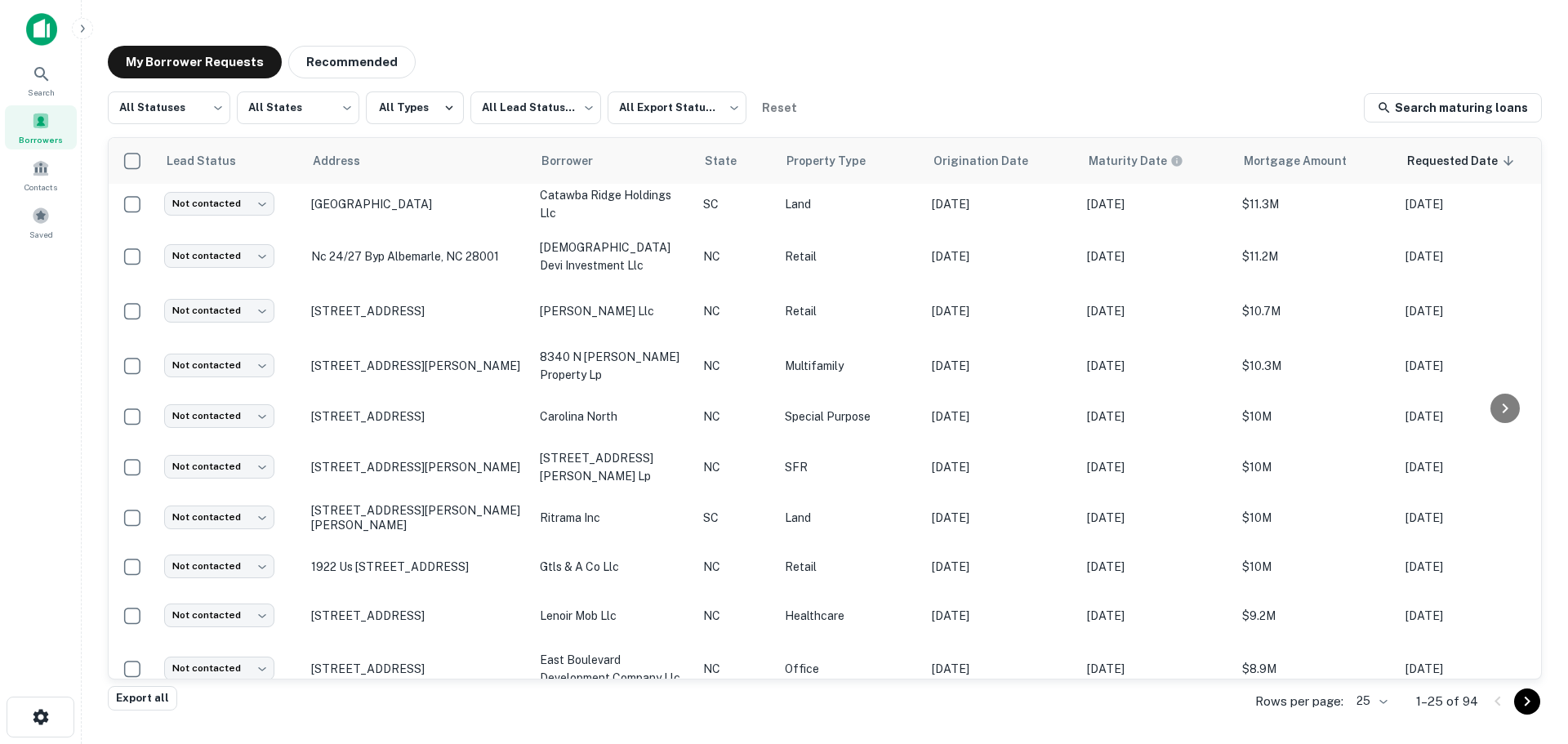
click at [429, 662] on p "1725 East Blvd Charlotte, NC 28203" at bounding box center [417, 669] width 212 height 15
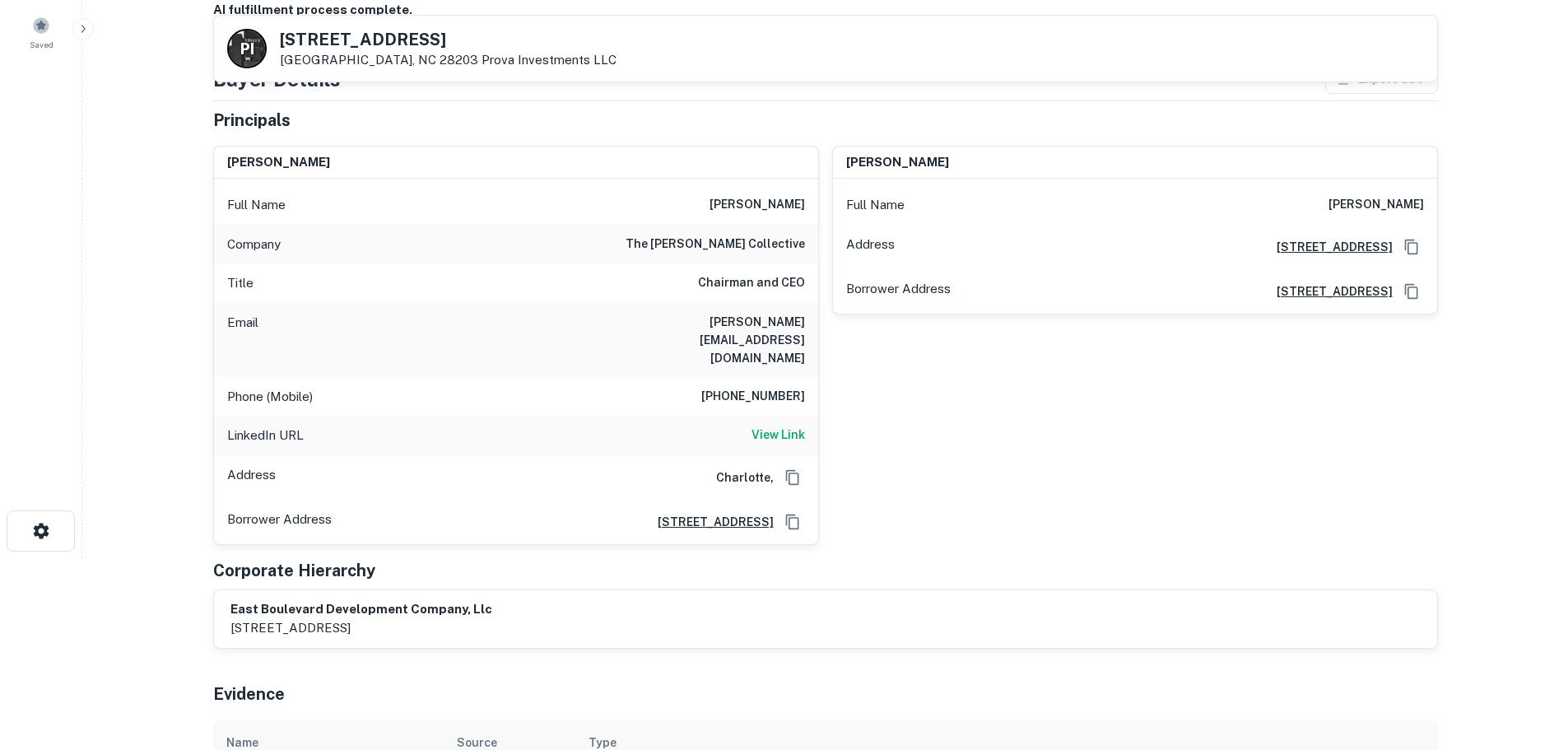
scroll to position [165, 0]
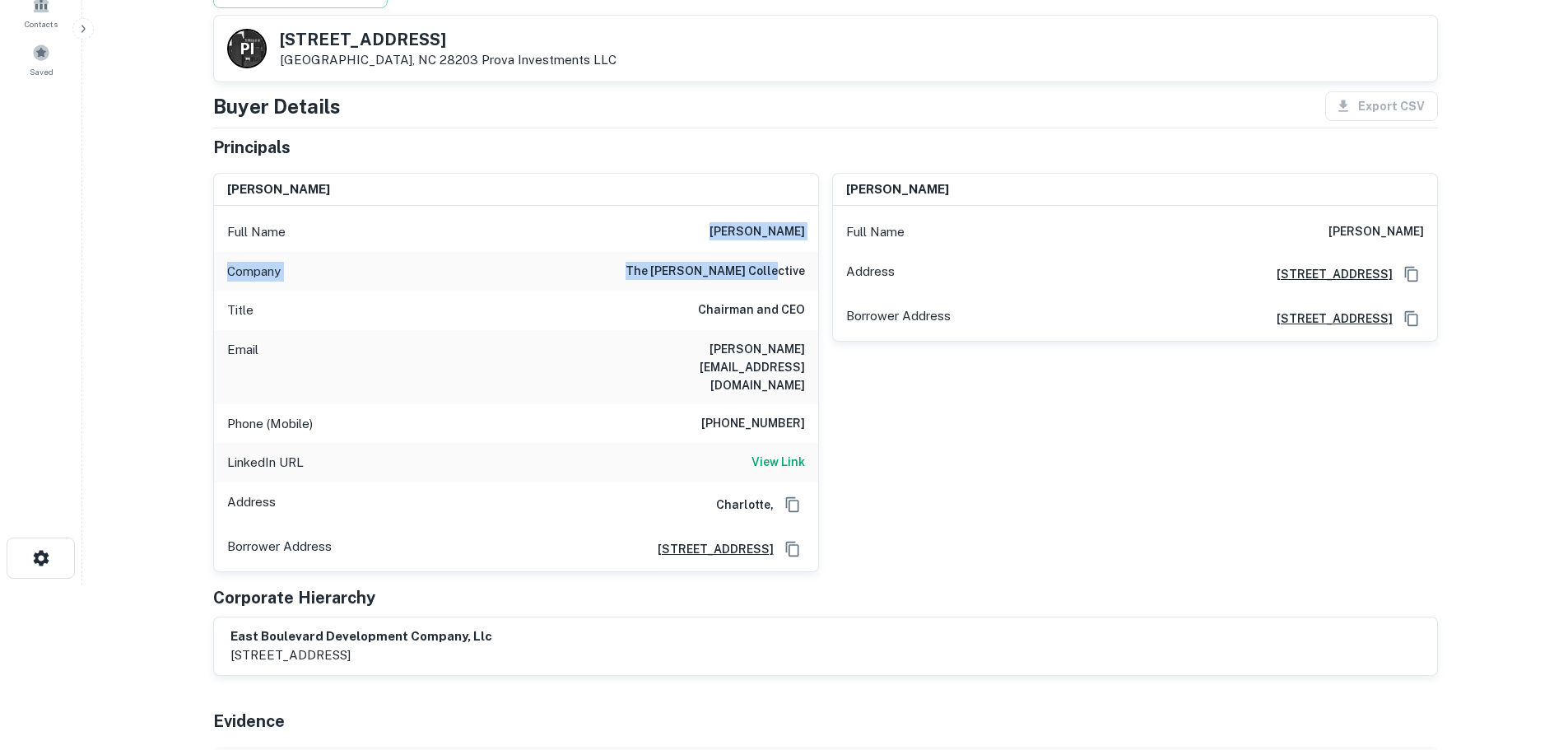
drag, startPoint x: 810, startPoint y: 270, endPoint x: 734, endPoint y: 226, distance: 87.8
click at [734, 226] on div "Full Name brian phillips Company the phillips collective Title Chairman and CEO…" at bounding box center [516, 389] width 604 height 366
